Goal: Task Accomplishment & Management: Complete application form

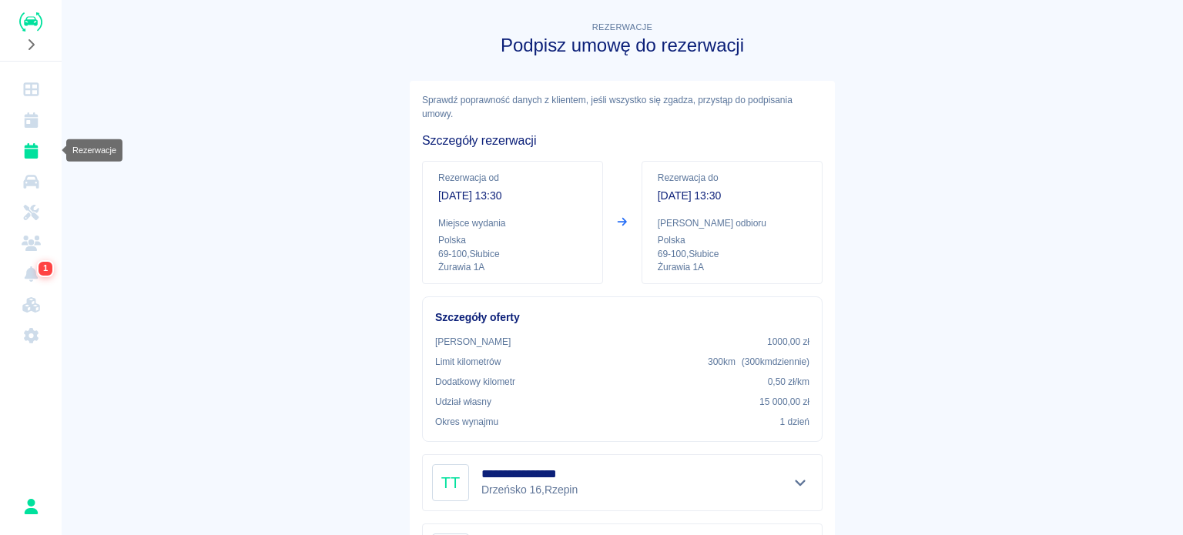
drag, startPoint x: 0, startPoint y: 0, endPoint x: 39, endPoint y: 153, distance: 157.3
click at [39, 153] on icon "Rezerwacje" at bounding box center [31, 150] width 19 height 15
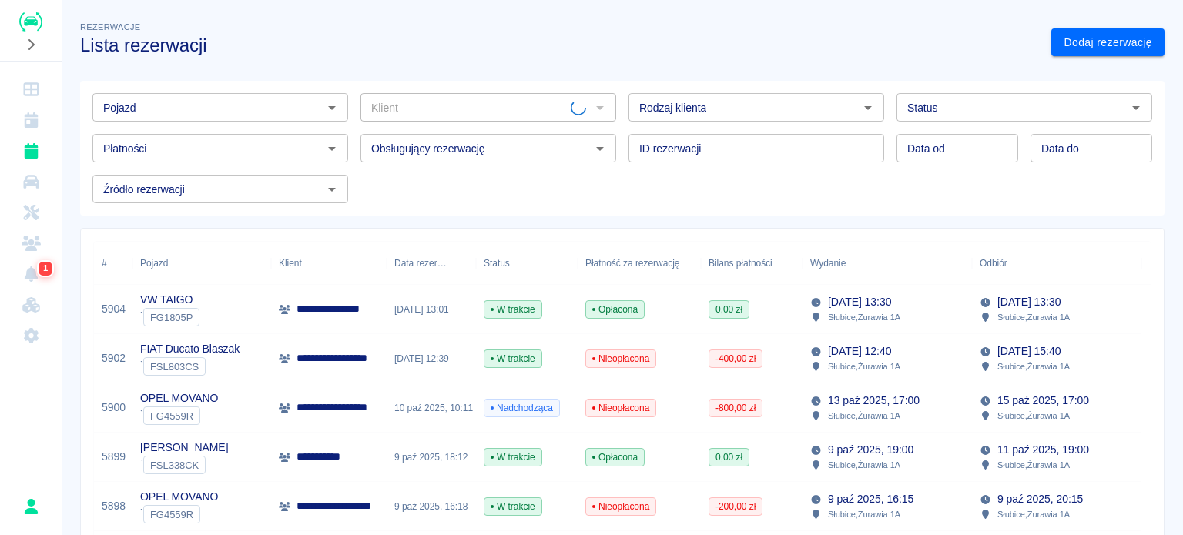
click at [231, 106] on input "Pojazd" at bounding box center [207, 107] width 221 height 19
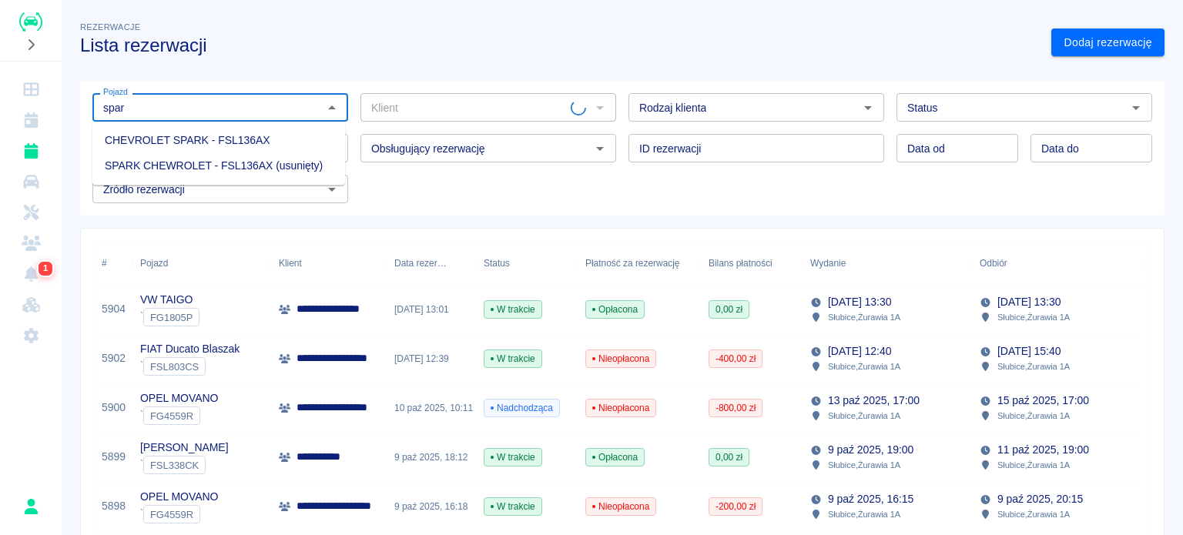
click at [234, 139] on li "CHEVROLET SPARK - FSL136AX" at bounding box center [218, 140] width 253 height 25
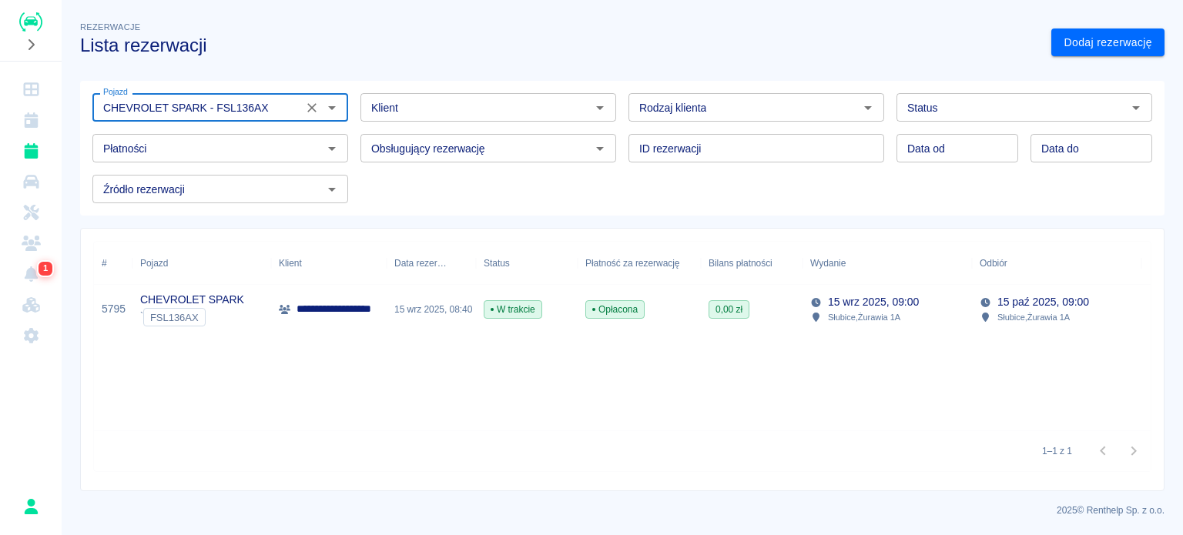
type input "CHEVROLET SPARK - FSL136AX"
click at [662, 307] on div "Opłacona" at bounding box center [639, 309] width 123 height 49
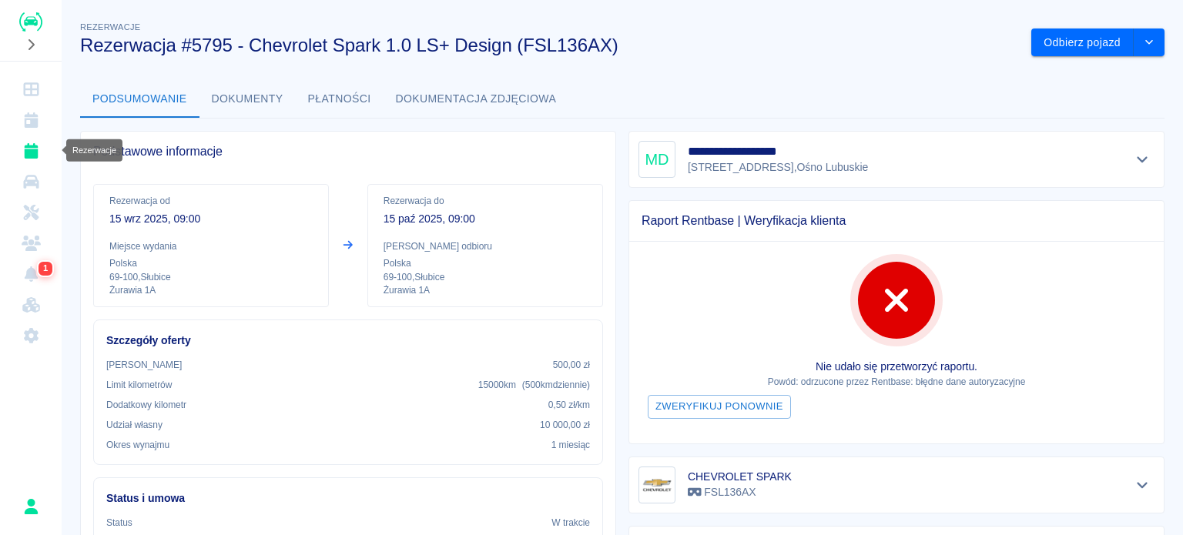
click at [38, 158] on icon "Rezerwacje" at bounding box center [31, 150] width 19 height 15
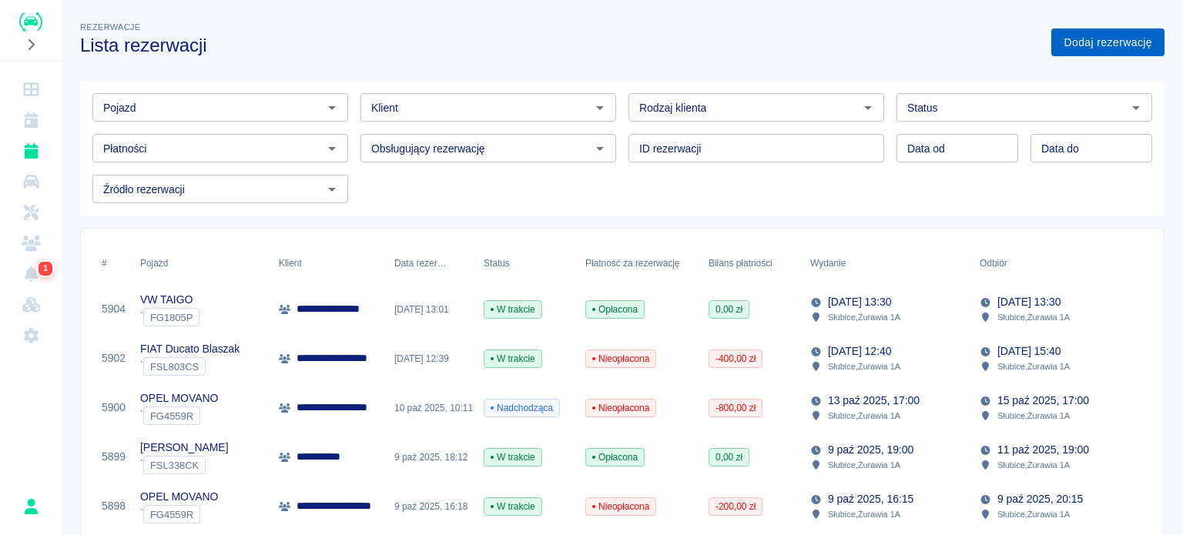
click at [1113, 42] on link "Dodaj rezerwację" at bounding box center [1108, 43] width 113 height 29
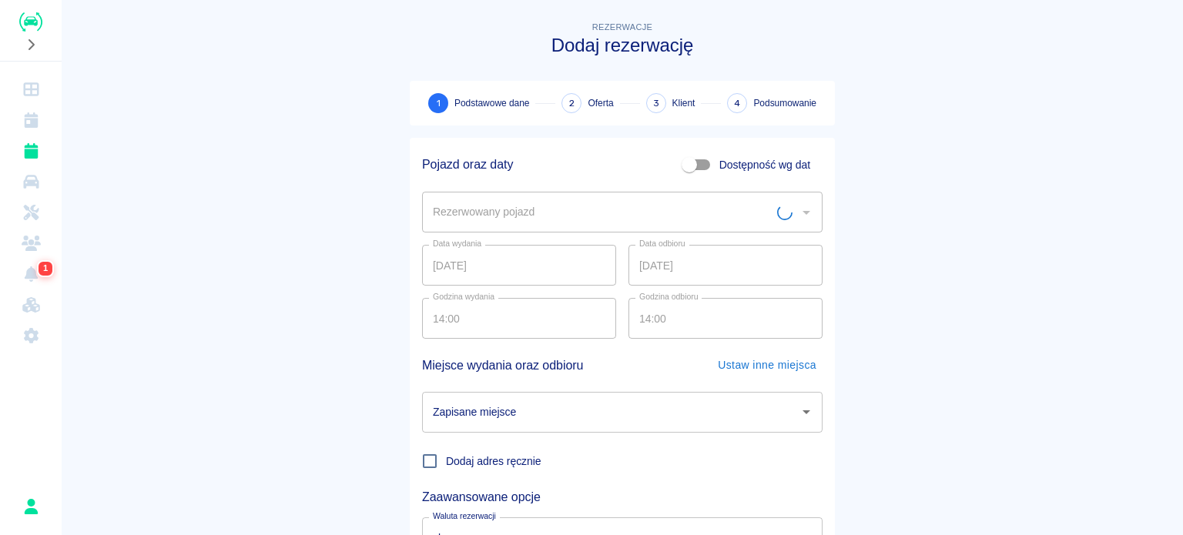
click at [573, 206] on input "Rezerwowany pojazd" at bounding box center [603, 212] width 348 height 27
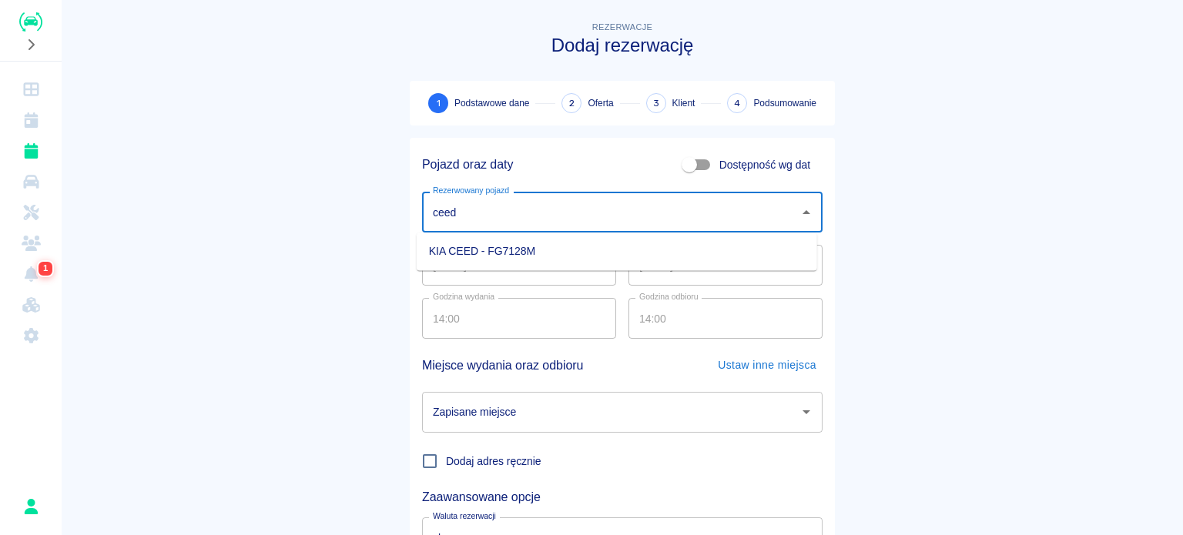
click at [486, 249] on li "KIA CEED - FG7128M" at bounding box center [617, 251] width 401 height 25
type input "KIA CEED - FG7128M"
click at [641, 264] on input "[DATE]" at bounding box center [726, 265] width 194 height 41
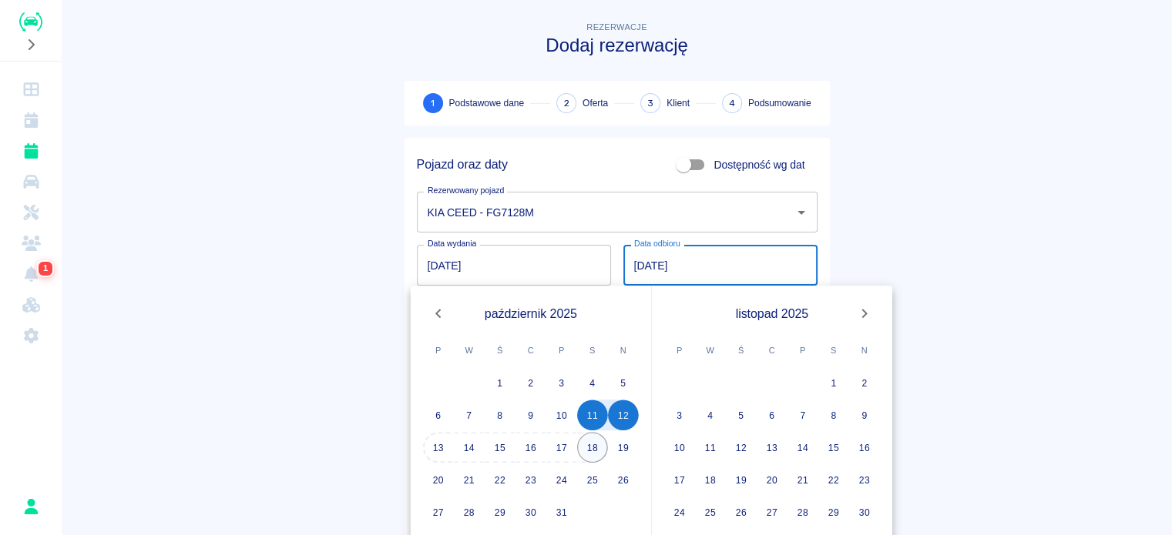
click at [591, 452] on button "18" at bounding box center [592, 447] width 31 height 31
type input "[DATE]"
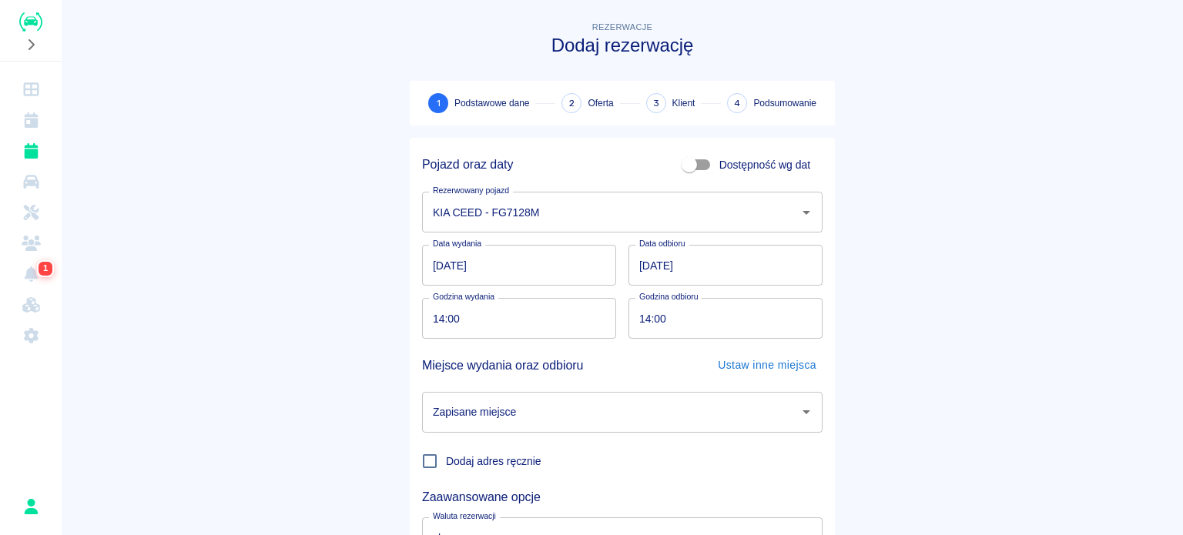
click at [606, 418] on input "Zapisane miejsce" at bounding box center [611, 412] width 364 height 27
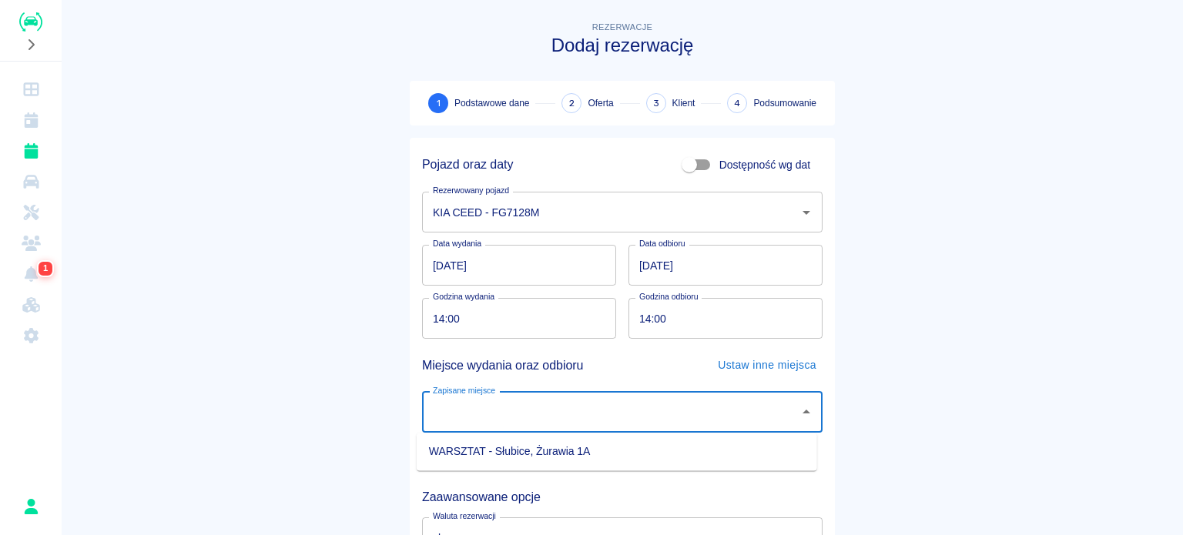
click at [601, 446] on li "WARSZTAT - Słubice, Żurawia 1A" at bounding box center [617, 451] width 401 height 25
type input "WARSZTAT - Słubice, Żurawia 1A"
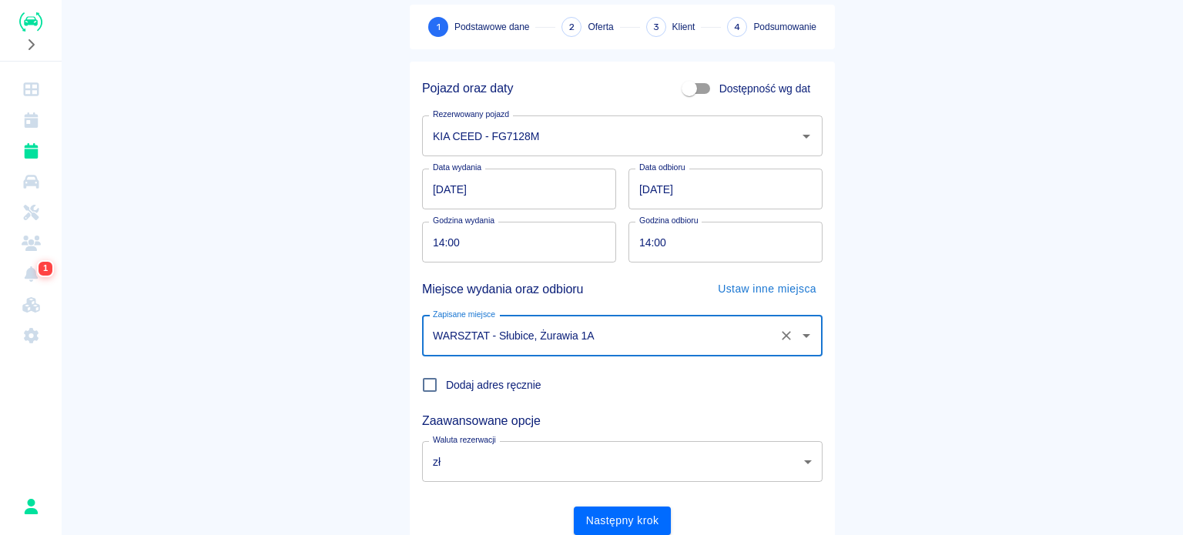
scroll to position [133, 0]
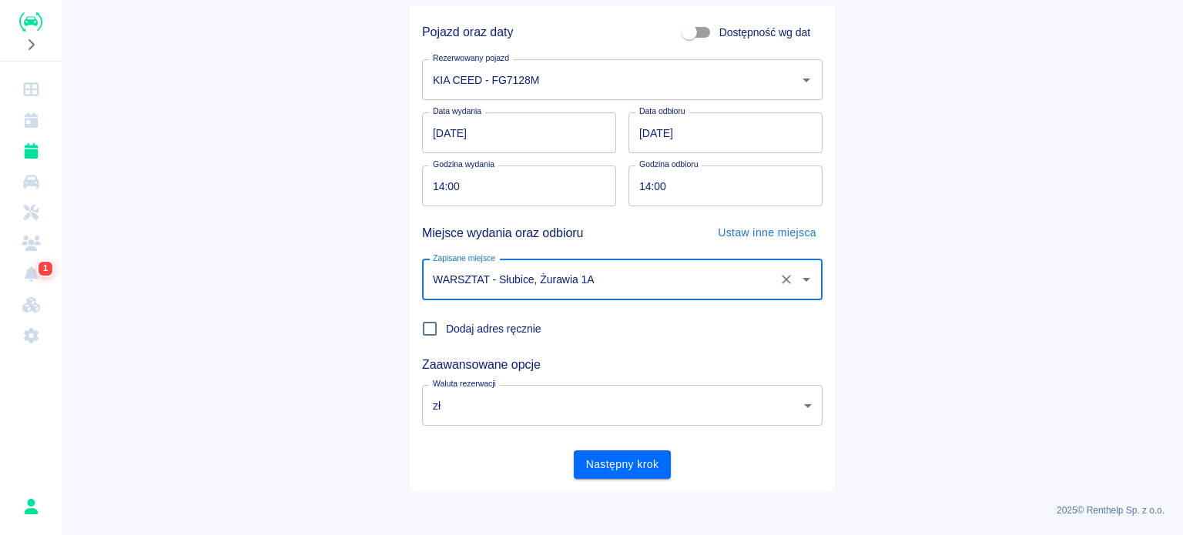
click at [553, 405] on body "Używamy plików Cookies, by zapewnić Ci najlepsze możliwe doświadczenie. Aby dow…" at bounding box center [591, 267] width 1183 height 535
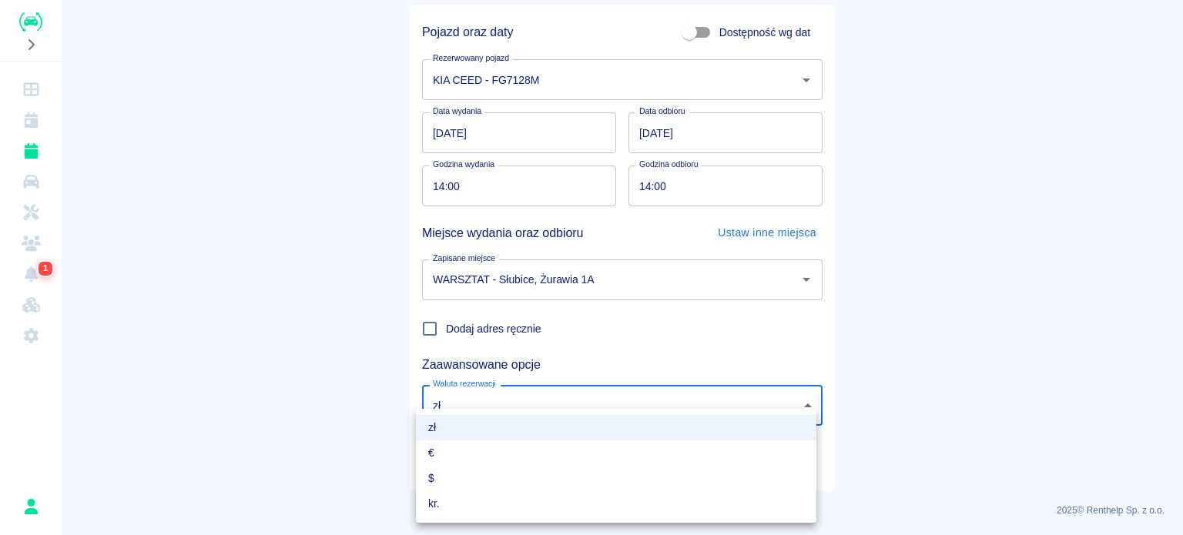
click at [553, 405] on div at bounding box center [591, 267] width 1183 height 535
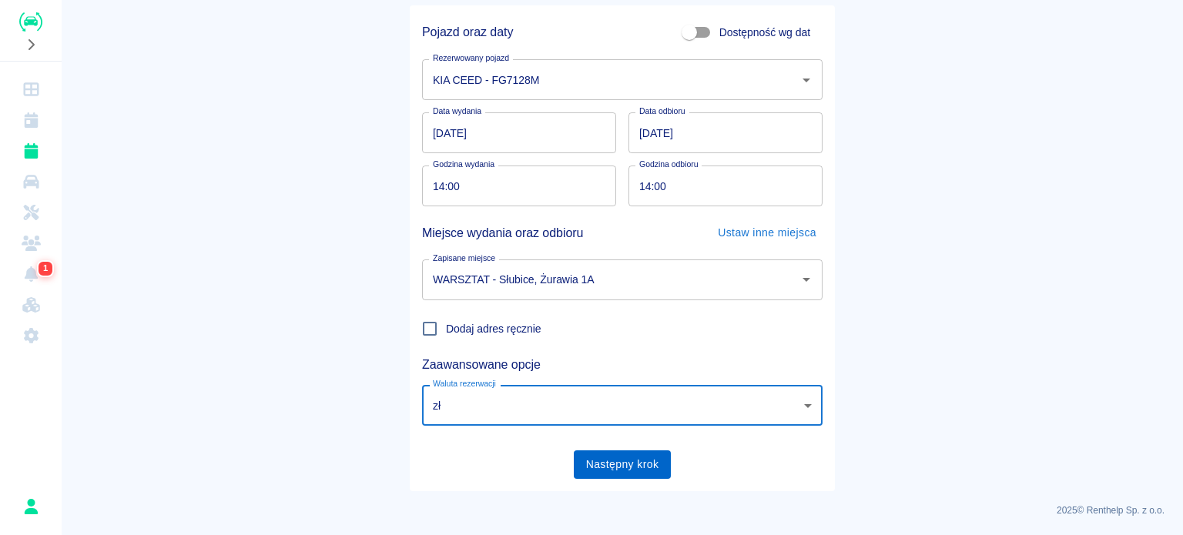
click at [623, 469] on button "Następny krok" at bounding box center [623, 465] width 98 height 29
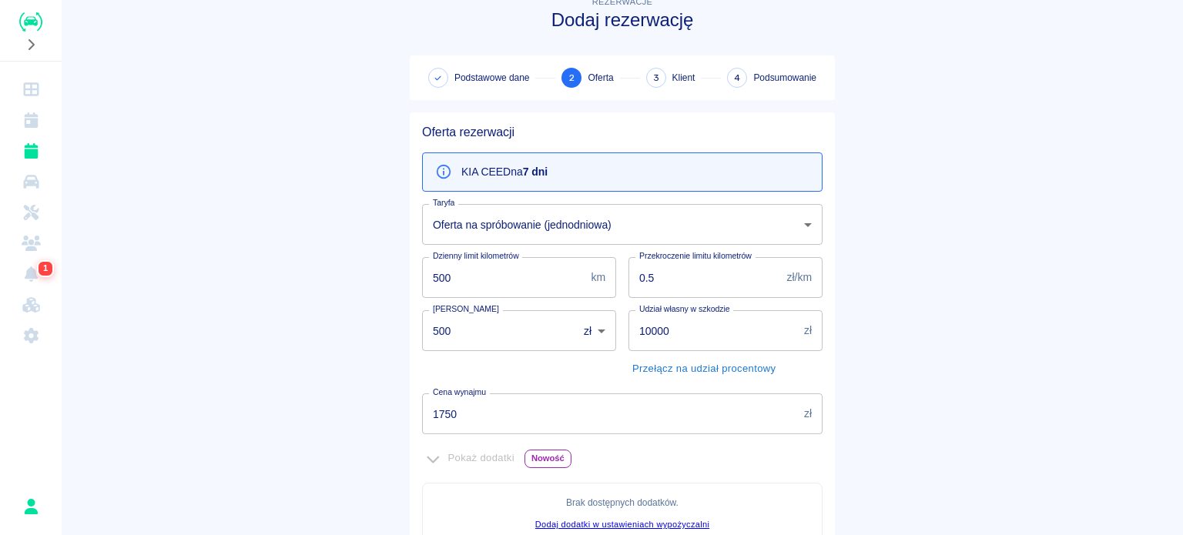
scroll to position [0, 0]
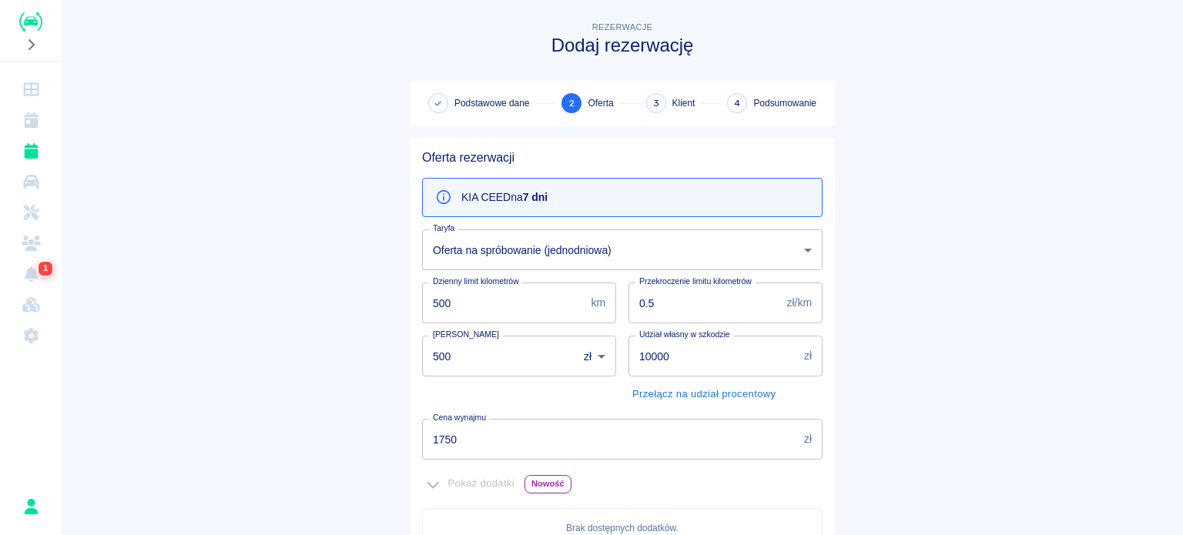
click at [541, 441] on input "1750" at bounding box center [610, 439] width 376 height 41
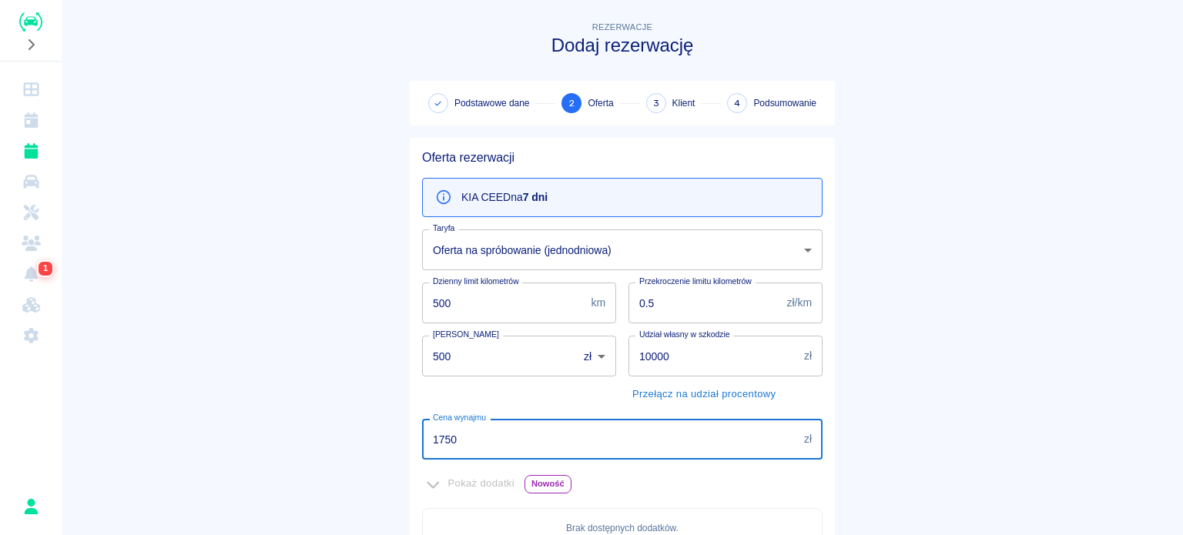
click at [541, 441] on input "1750" at bounding box center [610, 439] width 376 height 41
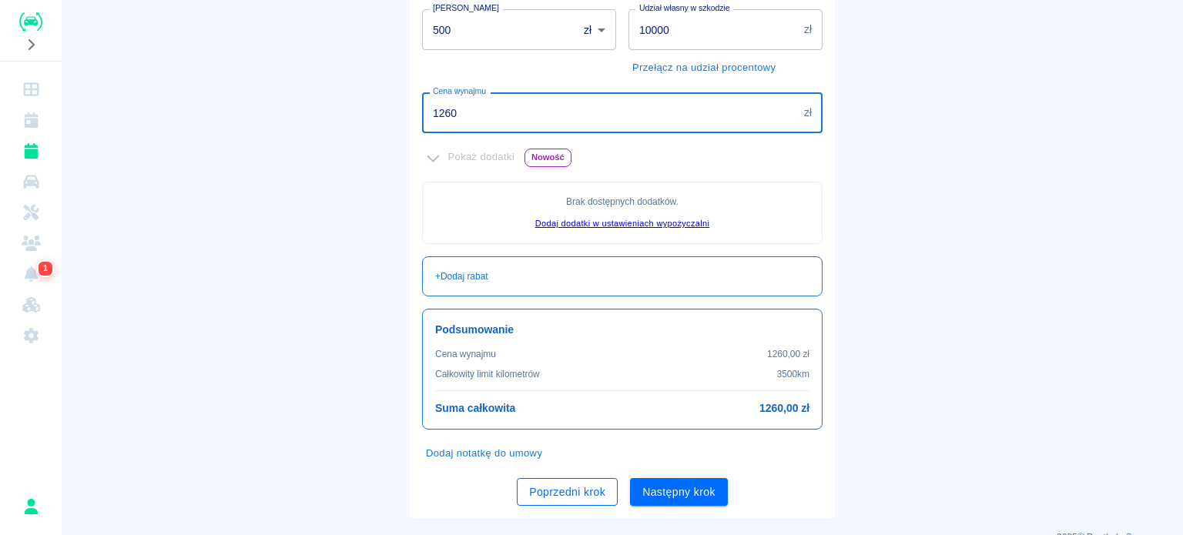
scroll to position [353, 0]
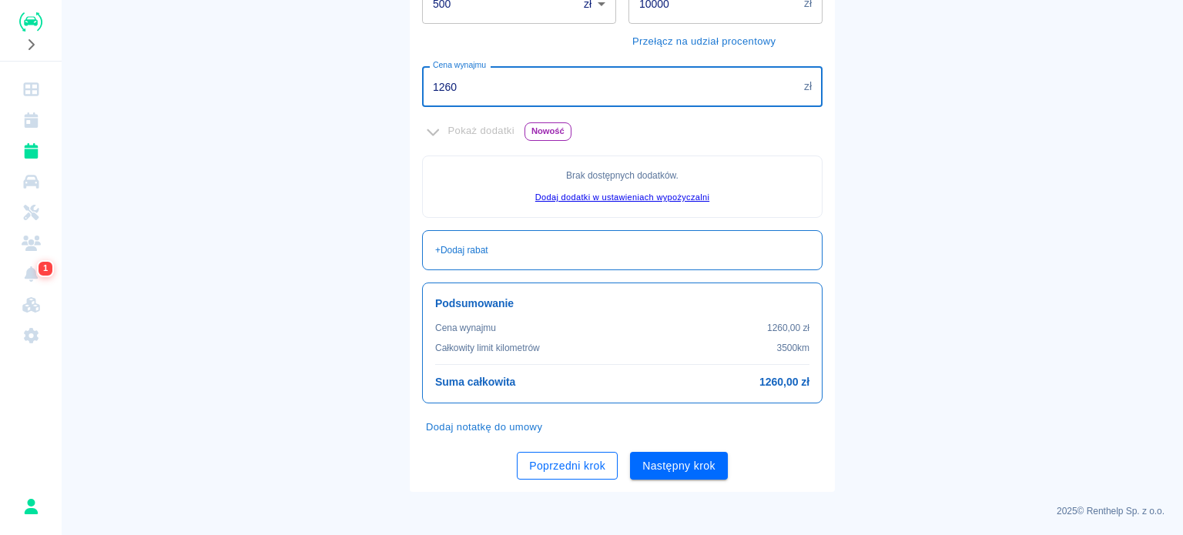
type input "1260"
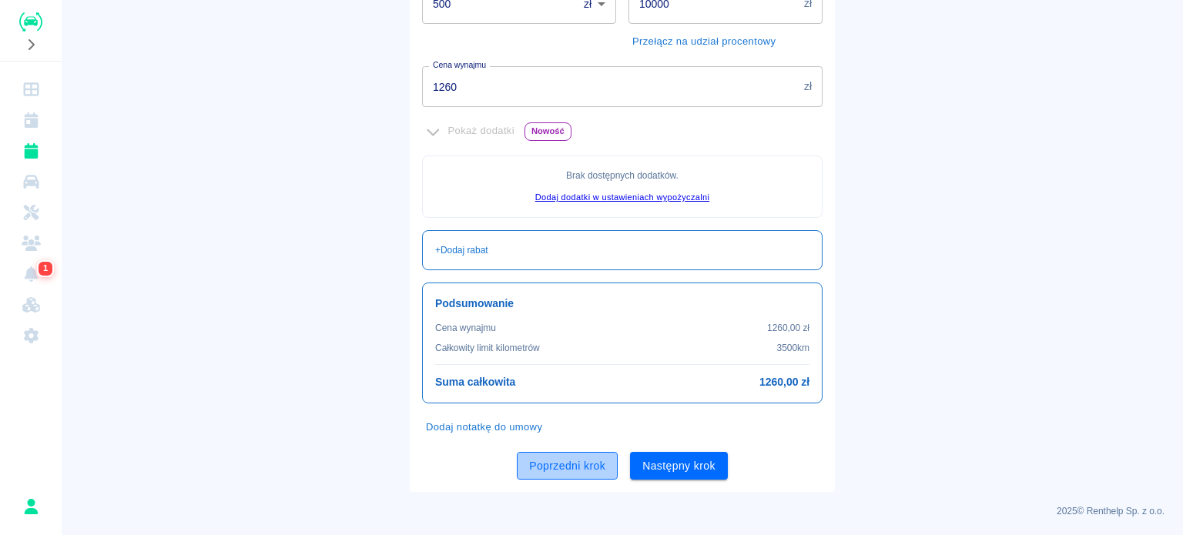
click at [541, 471] on button "Poprzedni krok" at bounding box center [567, 466] width 101 height 29
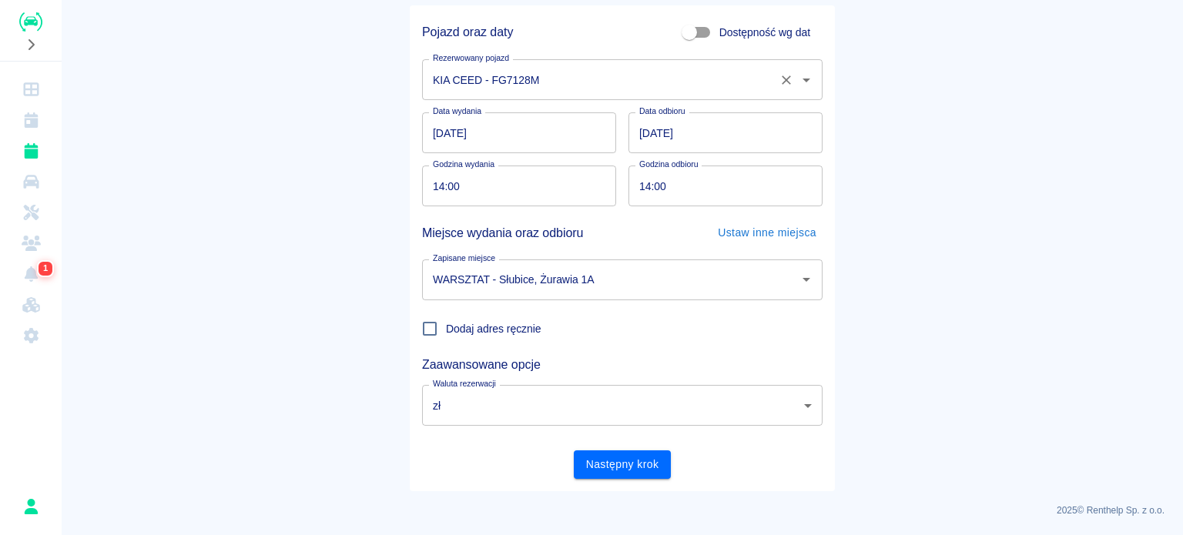
click at [538, 86] on input "KIA CEED - FG7128M" at bounding box center [601, 79] width 344 height 27
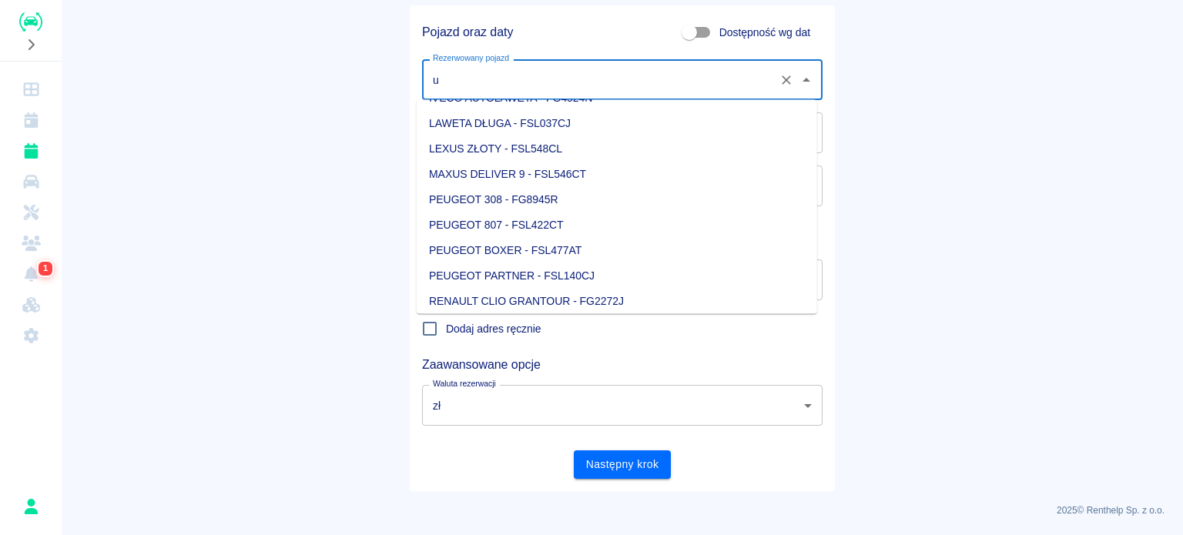
scroll to position [0, 0]
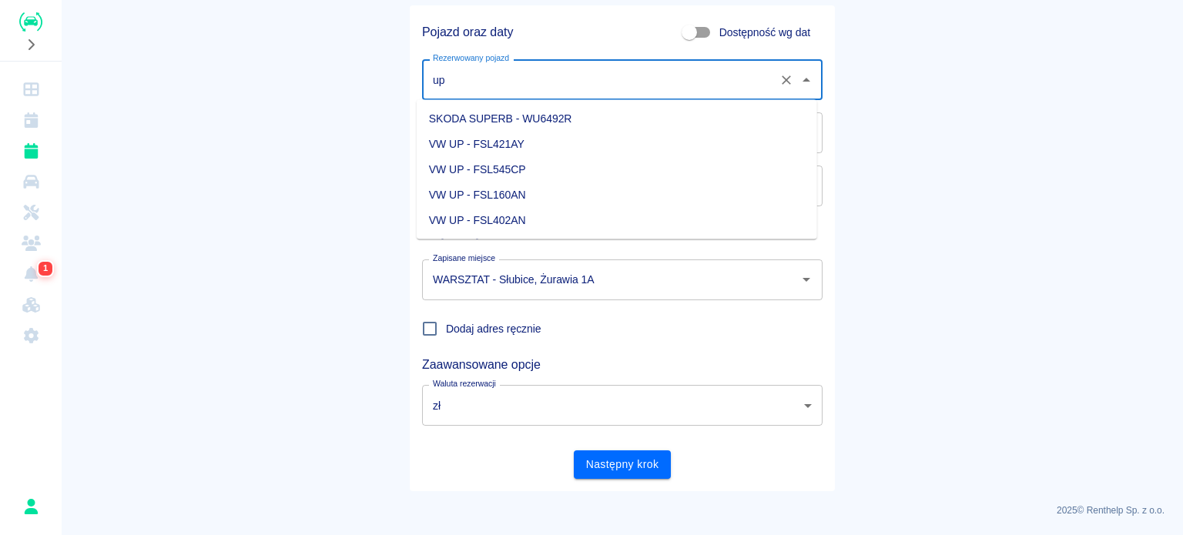
click at [539, 196] on li "VW UP - FSL160AN" at bounding box center [617, 195] width 401 height 25
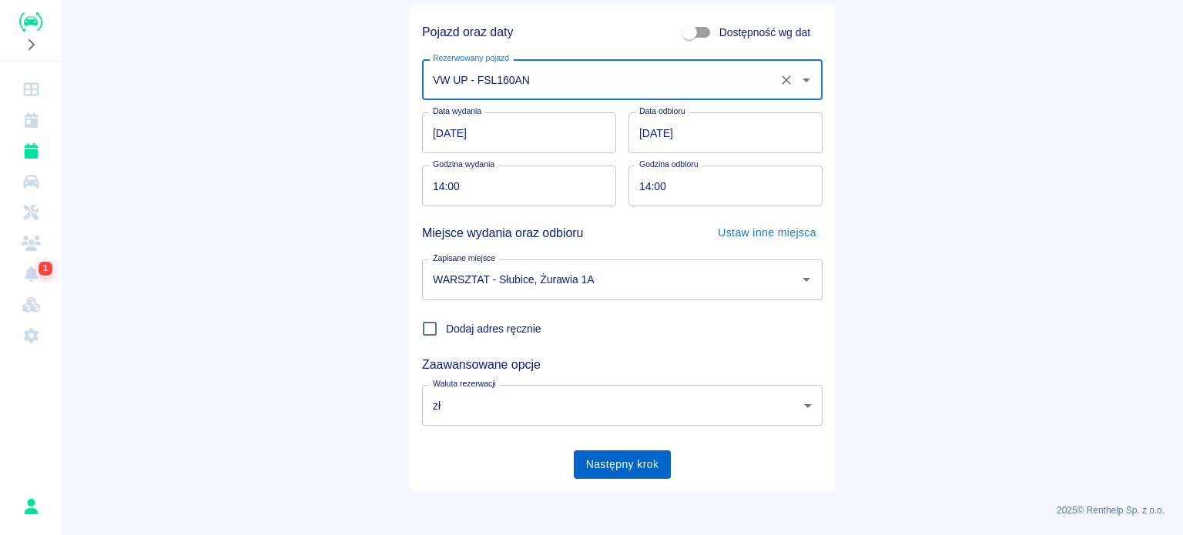
type input "VW UP - FSL160AN"
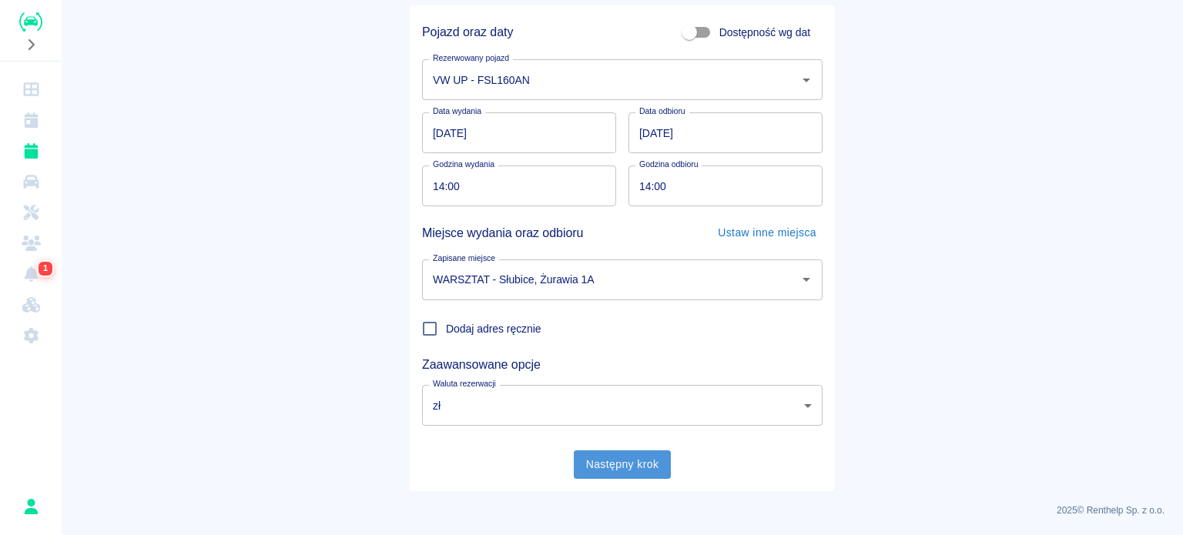
click at [633, 458] on button "Następny krok" at bounding box center [623, 465] width 98 height 29
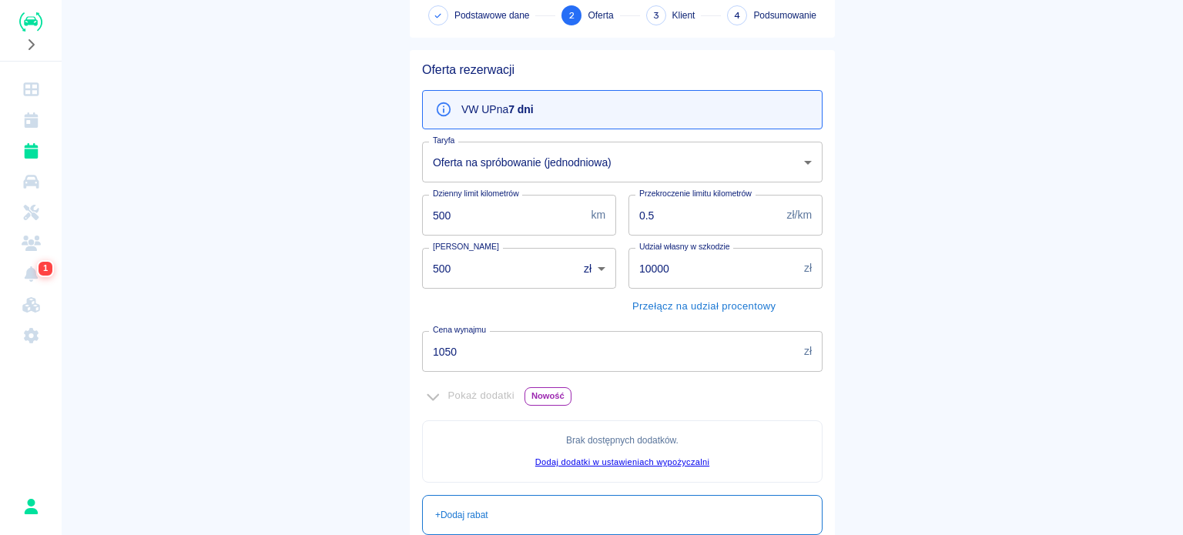
scroll to position [154, 0]
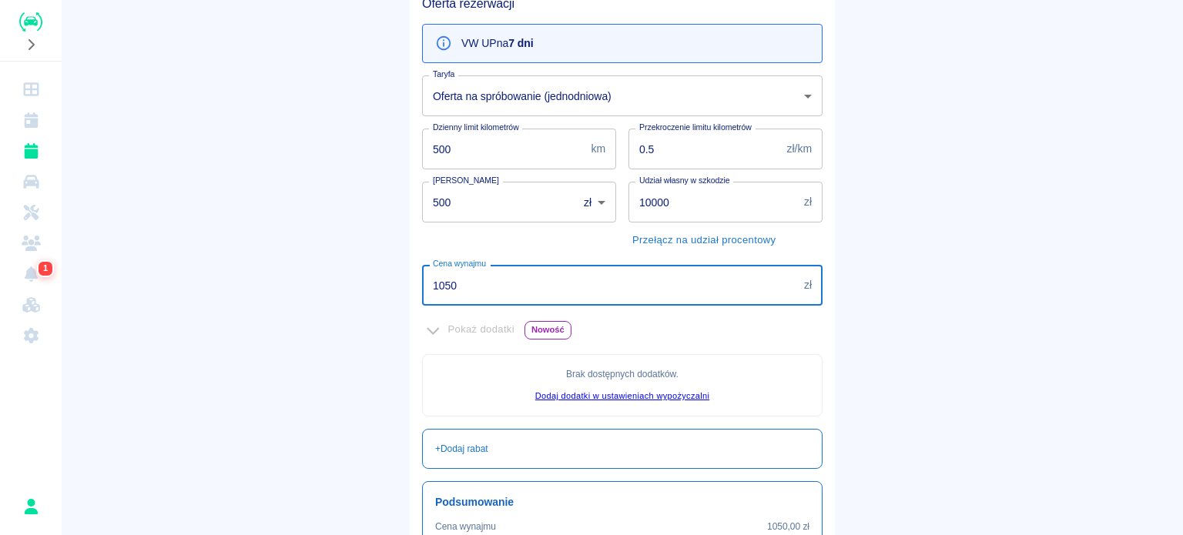
click at [507, 289] on input "1050" at bounding box center [610, 285] width 376 height 41
click at [513, 294] on input "1049" at bounding box center [610, 285] width 376 height 41
type input "490"
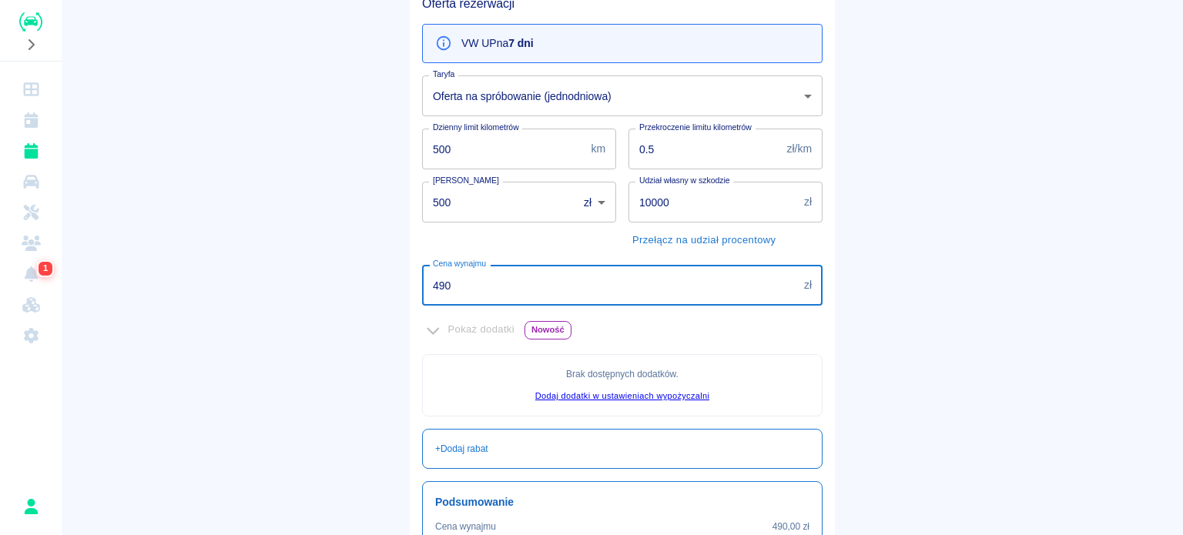
click at [316, 247] on main "Rezerwacje Dodaj rezerwację Podstawowe dane 2 Oferta 3 Klient 4 Podsumowanie Of…" at bounding box center [623, 277] width 1122 height 827
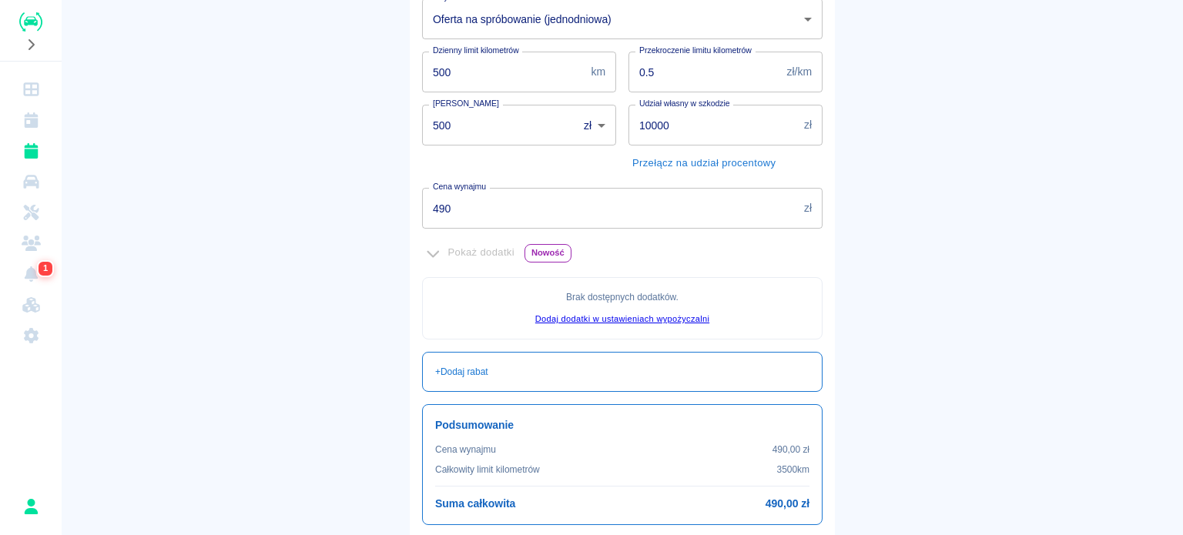
scroll to position [353, 0]
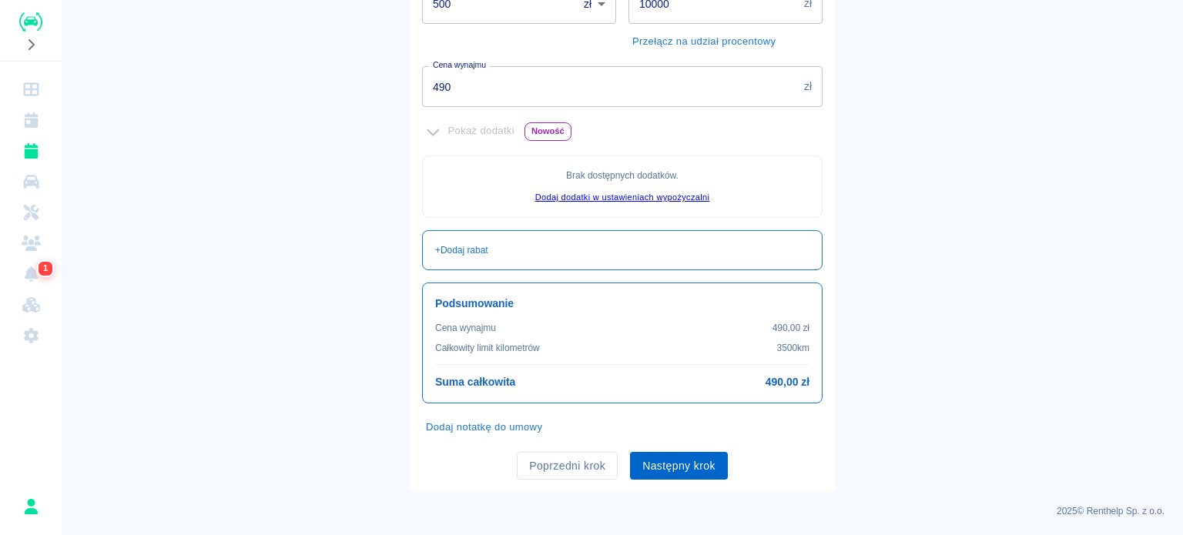
click at [700, 452] on button "Następny krok" at bounding box center [679, 466] width 98 height 29
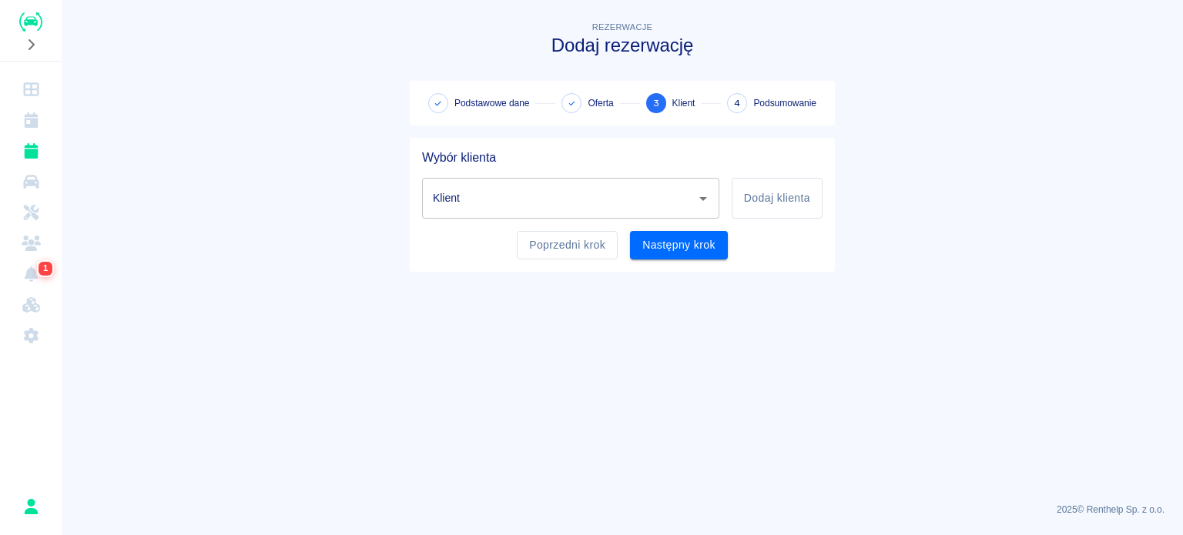
click at [481, 197] on input "Klient" at bounding box center [559, 198] width 260 height 27
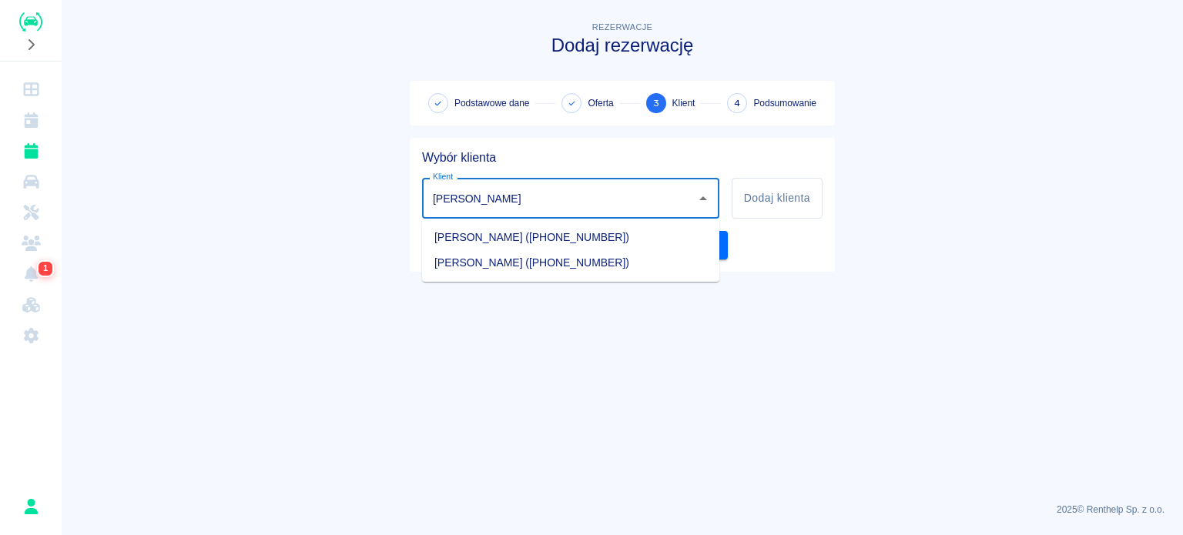
click at [530, 259] on li "[PERSON_NAME] ([PHONE_NUMBER])" at bounding box center [570, 262] width 297 height 25
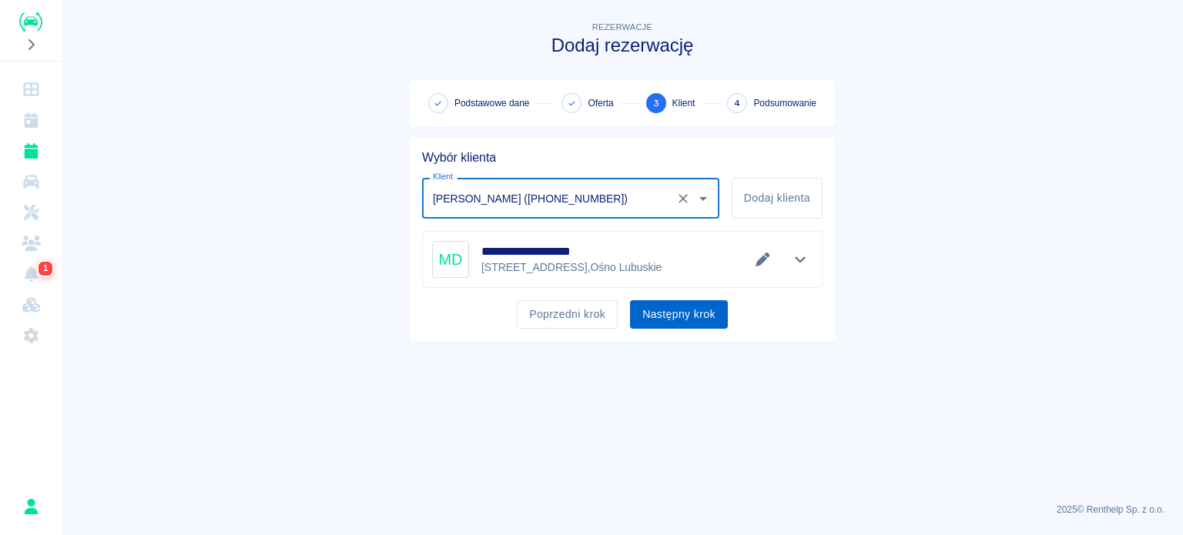
type input "[PERSON_NAME] ([PHONE_NUMBER])"
click at [690, 320] on button "Następny krok" at bounding box center [679, 314] width 98 height 29
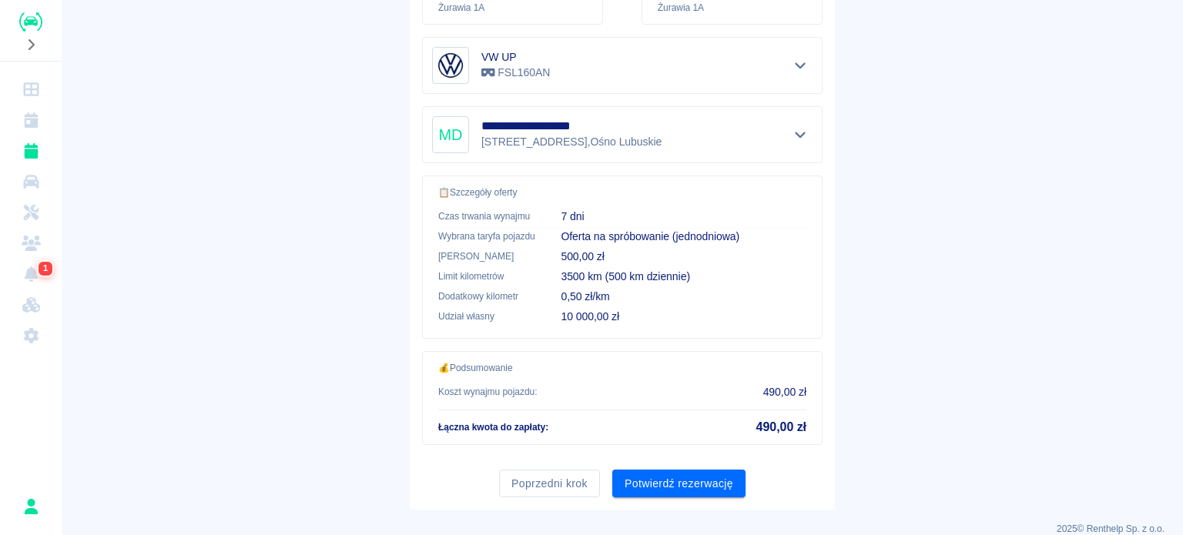
scroll to position [293, 0]
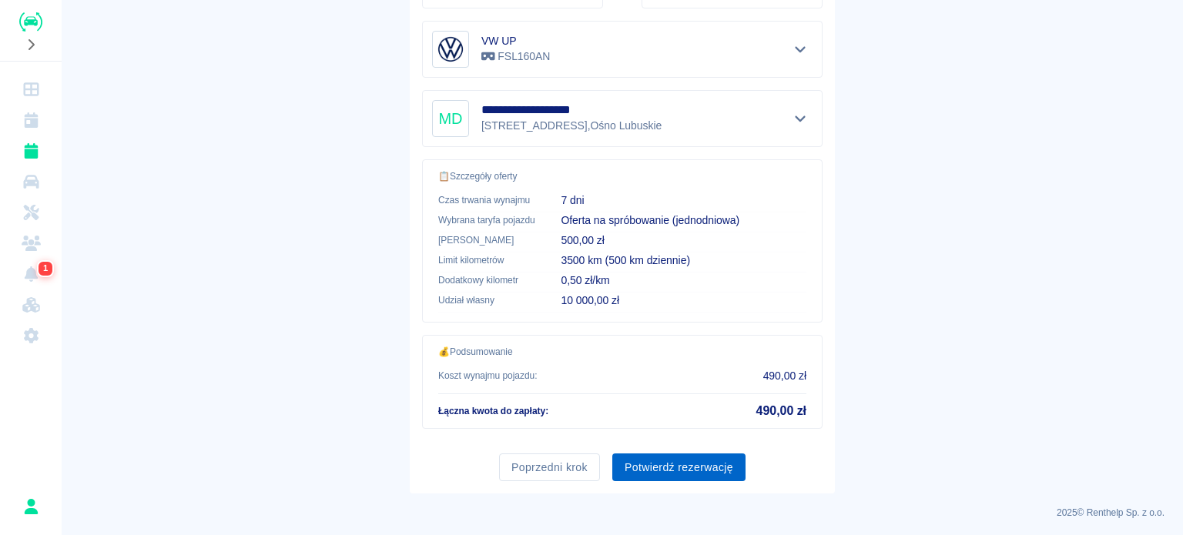
click at [706, 462] on button "Potwierdź rezerwację" at bounding box center [679, 468] width 133 height 29
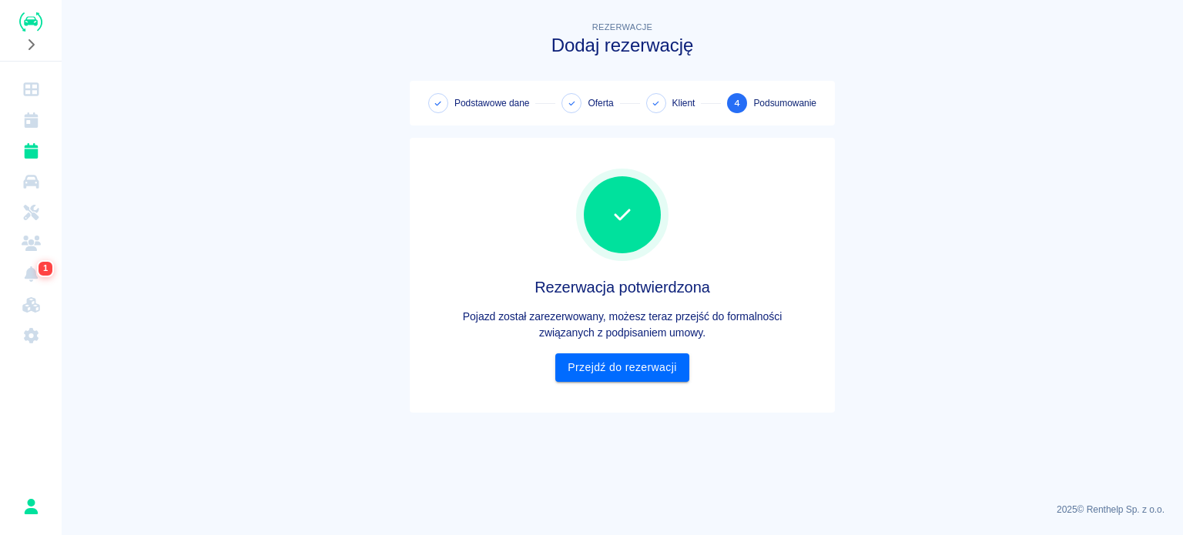
scroll to position [0, 0]
click at [650, 361] on link "Przejdź do rezerwacji" at bounding box center [622, 368] width 133 height 29
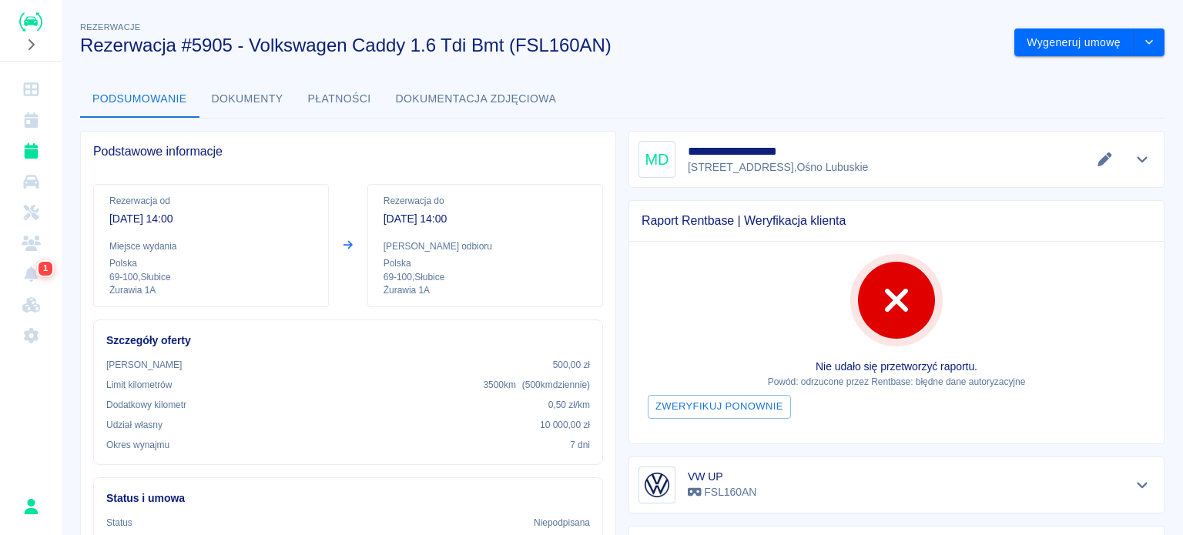
click at [1002, 43] on div "Wygeneruj umowę" at bounding box center [1083, 36] width 163 height 41
click at [1015, 42] on button "Wygeneruj umowę" at bounding box center [1074, 43] width 119 height 29
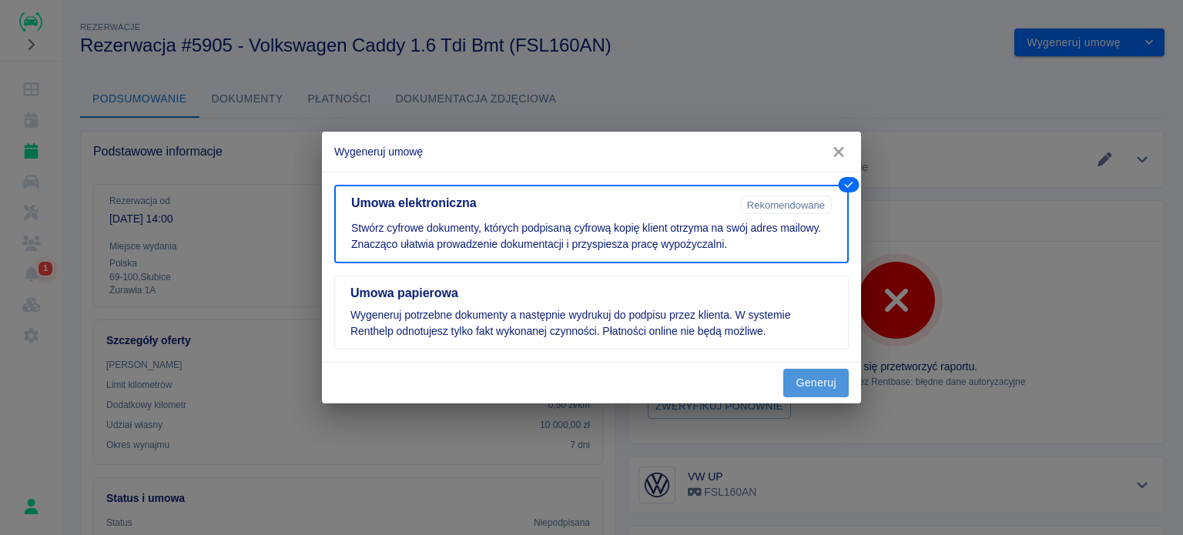
click at [817, 378] on button "Generuj" at bounding box center [816, 383] width 65 height 29
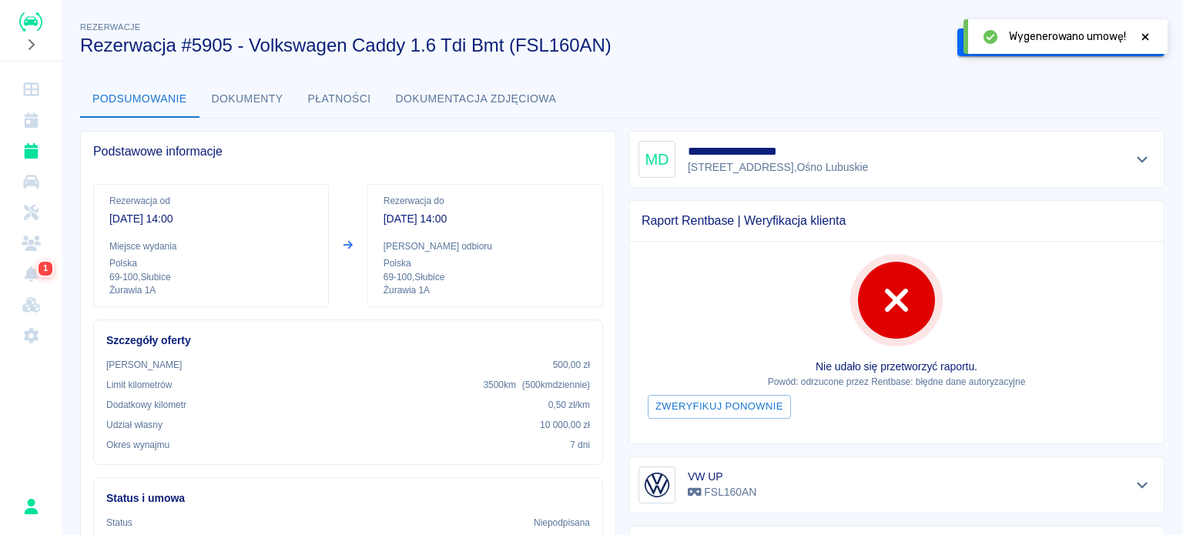
click at [1146, 39] on icon at bounding box center [1146, 37] width 14 height 11
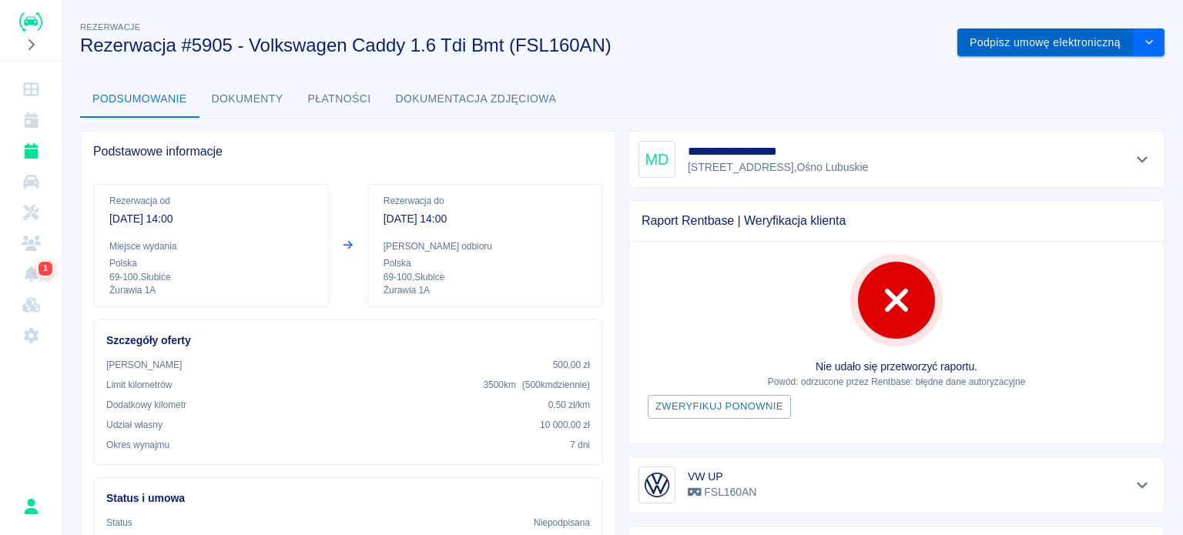
click at [995, 45] on button "Podpisz umowę elektroniczną" at bounding box center [1046, 43] width 176 height 29
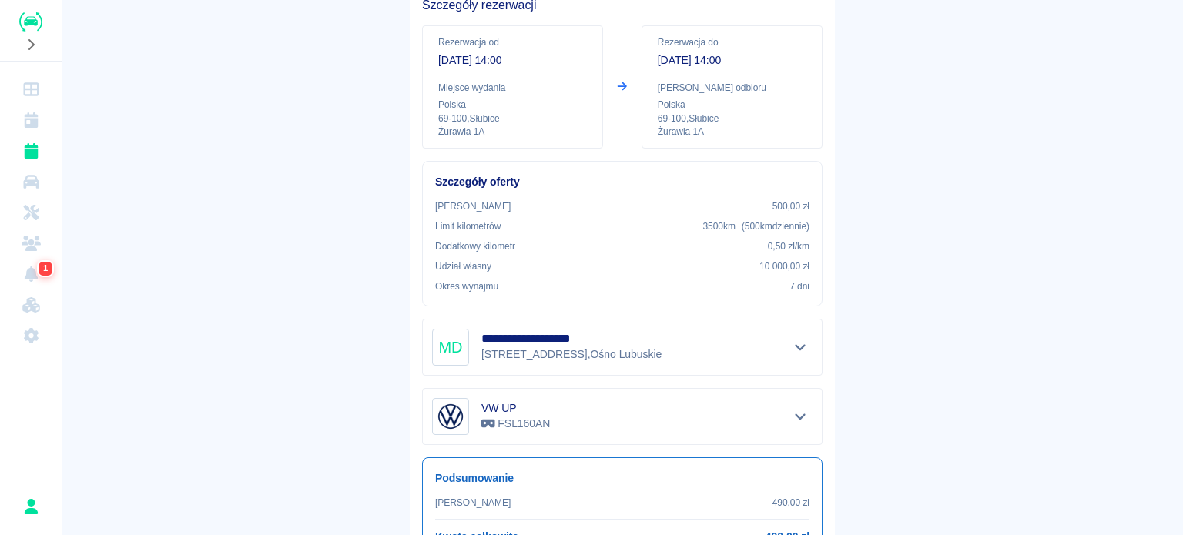
scroll to position [253, 0]
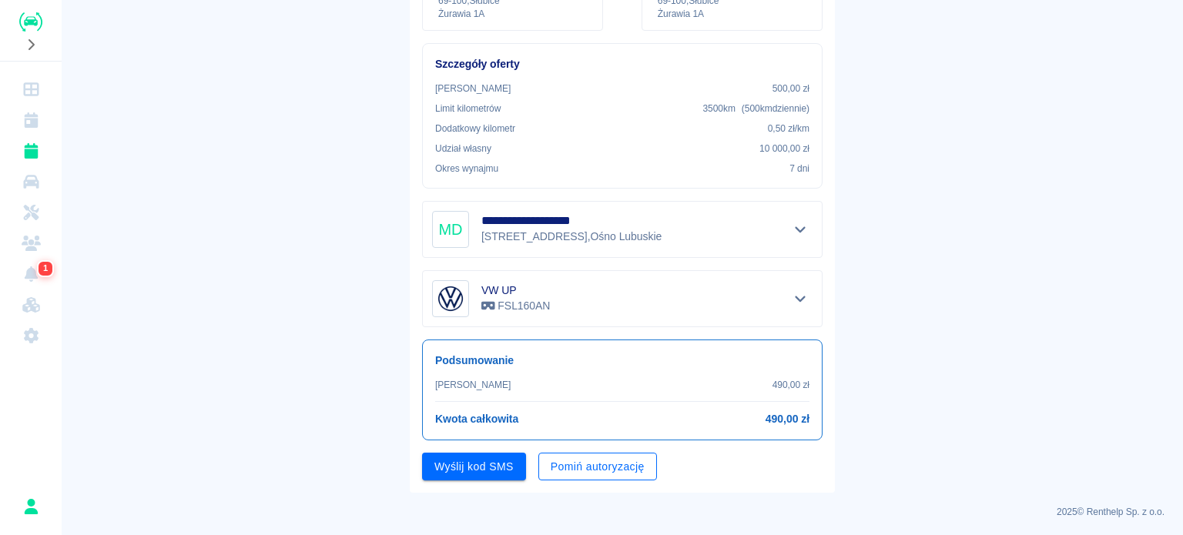
click at [621, 455] on button "Pomiń autoryzację" at bounding box center [598, 467] width 119 height 29
click at [44, 152] on link "Rezerwacje" at bounding box center [30, 151] width 49 height 31
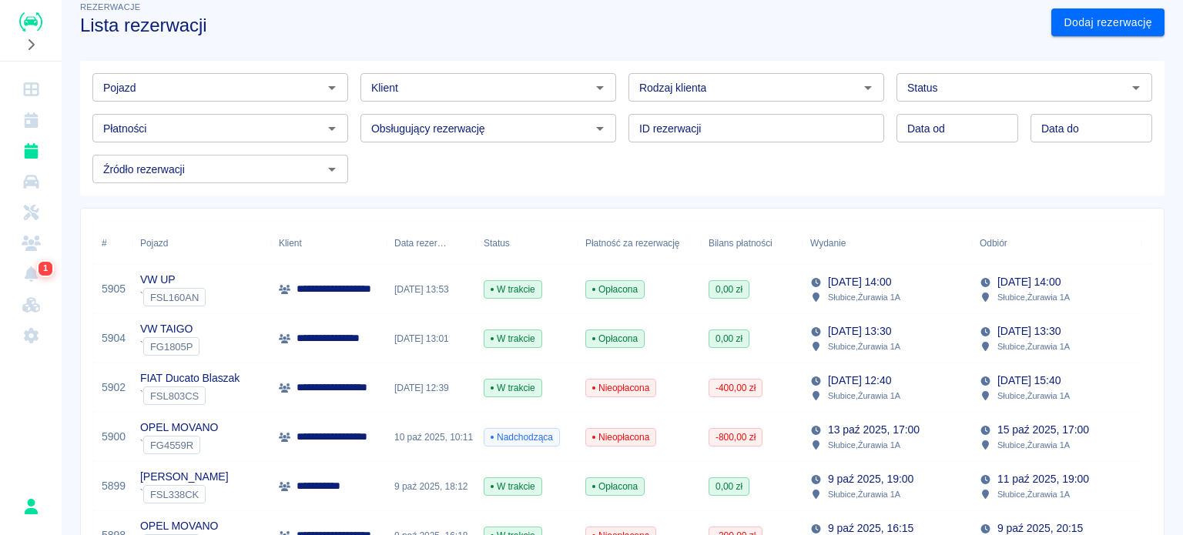
scroll to position [77, 0]
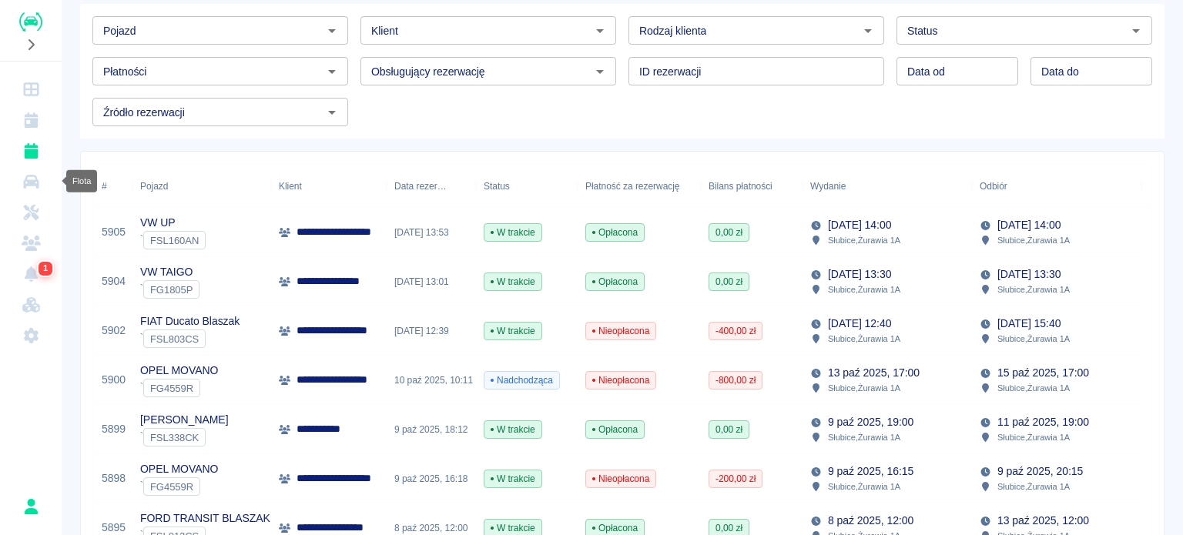
click at [37, 174] on icon "Flota" at bounding box center [31, 181] width 19 height 15
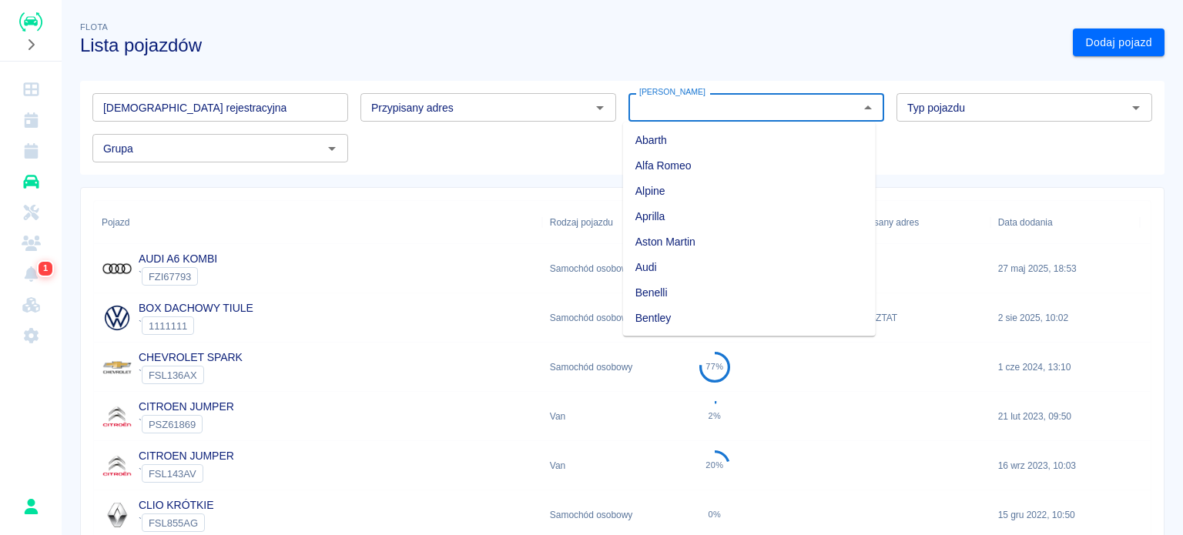
click at [717, 109] on input "[PERSON_NAME]" at bounding box center [743, 107] width 221 height 19
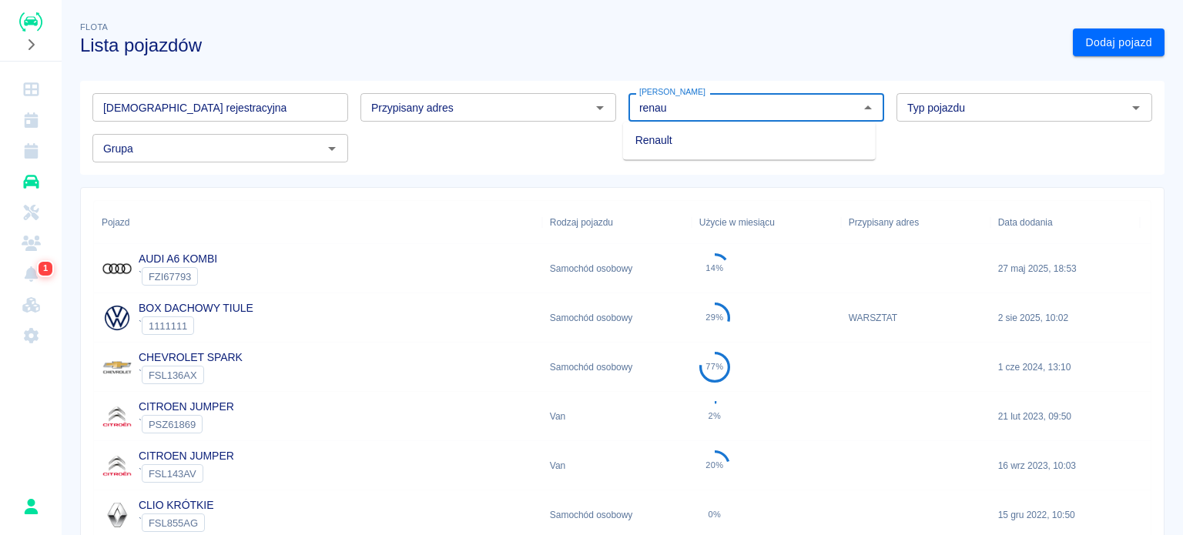
click at [666, 147] on li "Renault" at bounding box center [749, 140] width 253 height 25
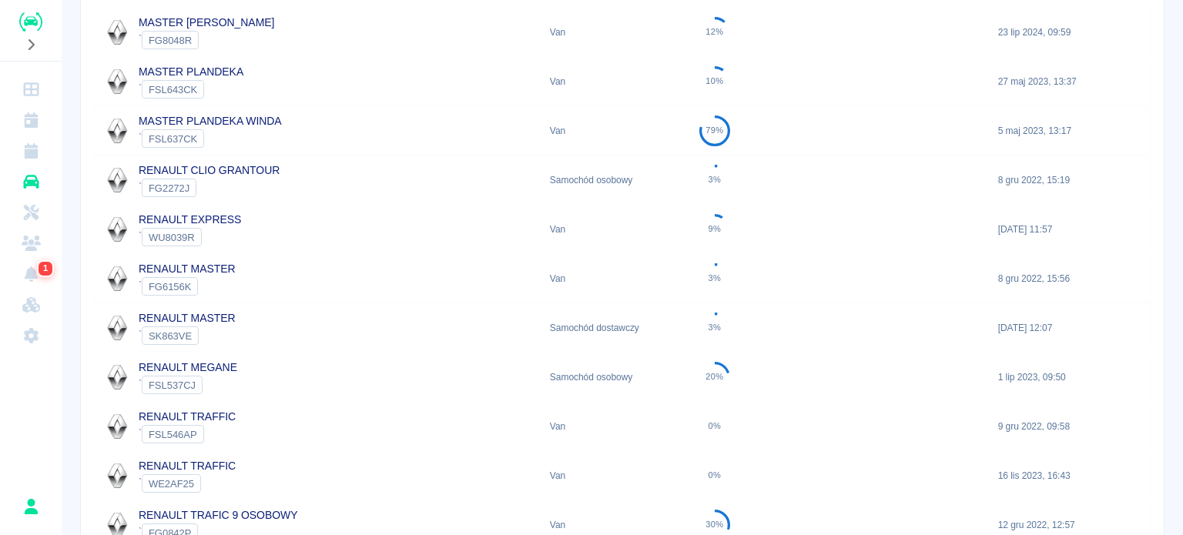
scroll to position [308, 0]
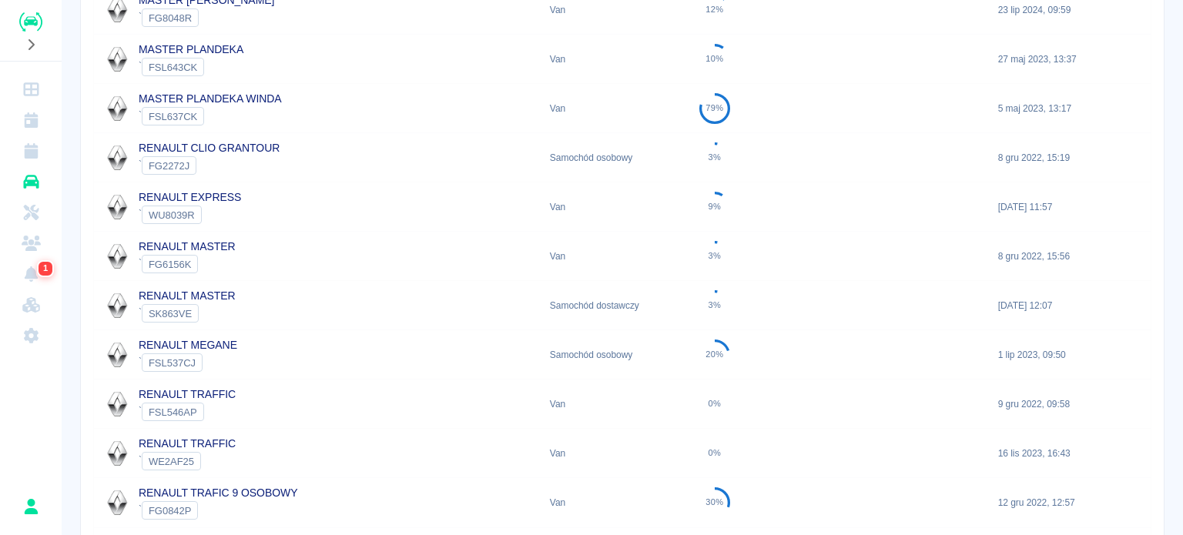
type input "Renault"
click at [267, 364] on div "RENAULT MEGANE ` FSL537CJ" at bounding box center [318, 355] width 448 height 49
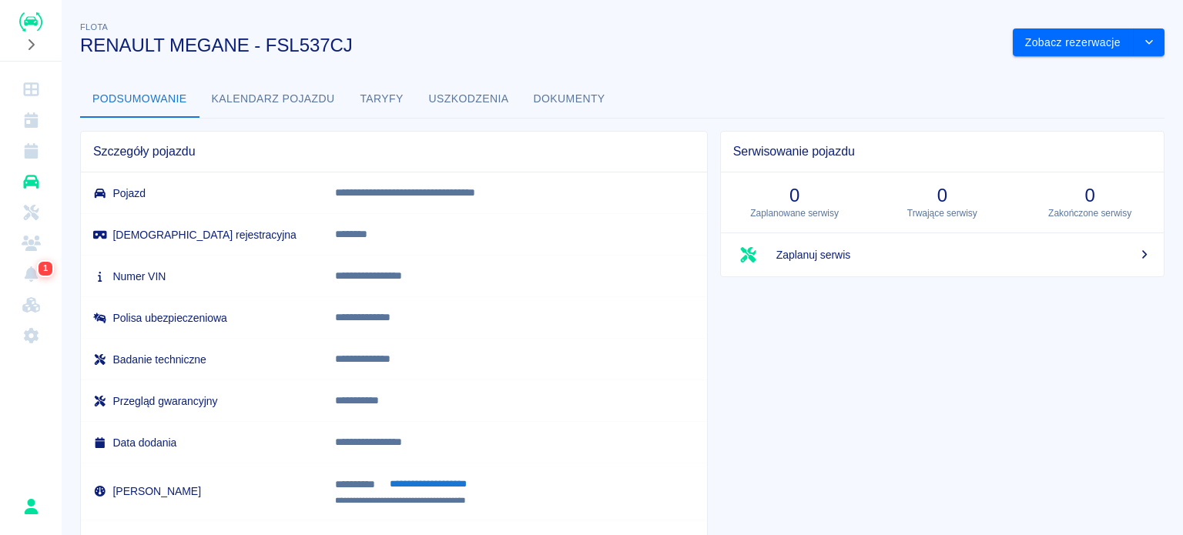
click at [415, 270] on p "**********" at bounding box center [503, 276] width 337 height 16
copy p "**********"
